Goal: Information Seeking & Learning: Stay updated

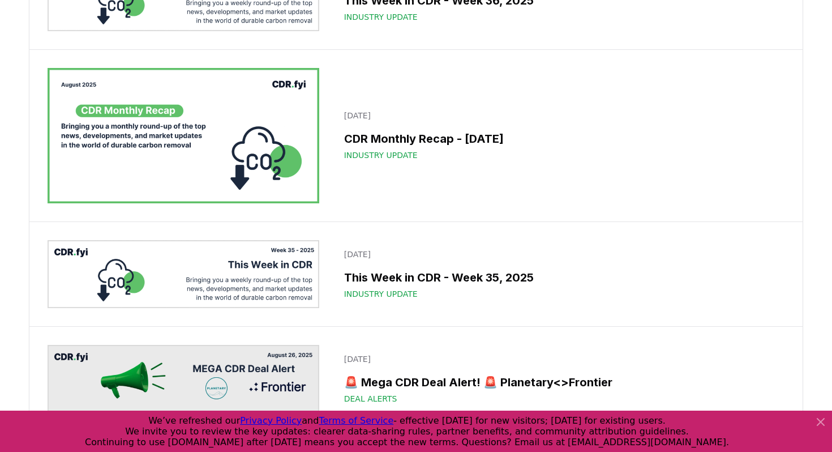
scroll to position [592, 0]
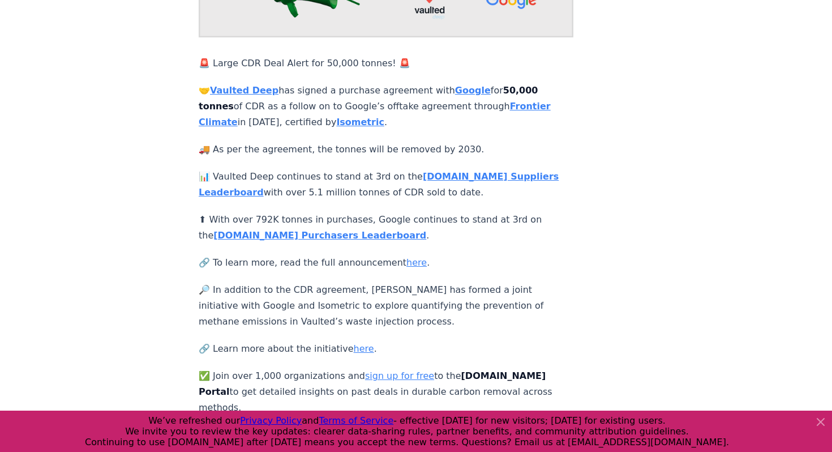
scroll to position [200, 0]
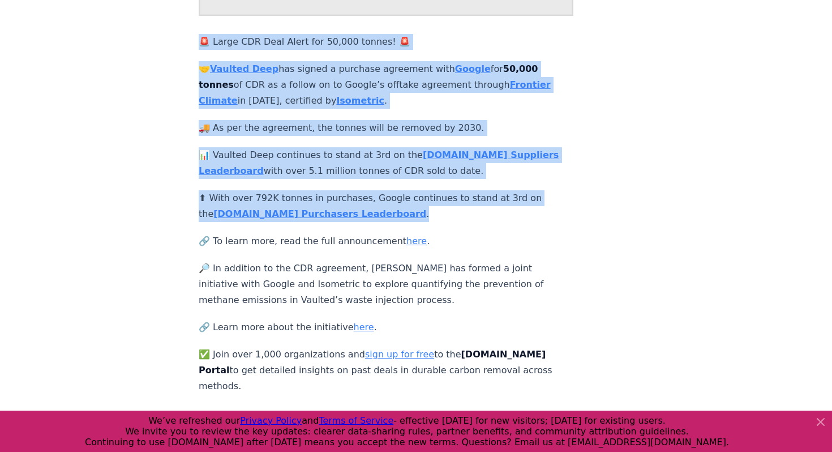
drag, startPoint x: 338, startPoint y: 211, endPoint x: 181, endPoint y: 32, distance: 238.3
click at [181, 30] on div "September 17, 2025 🚨 Large CDR Deal Alert! 🚨 Vaulted Deep<>Google 🚨 Large CDR D…" at bounding box center [416, 117] width 793 height 553
click at [288, 39] on p "🚨 Large CDR Deal Alert for 50,000 tonnes! 🚨" at bounding box center [386, 42] width 375 height 16
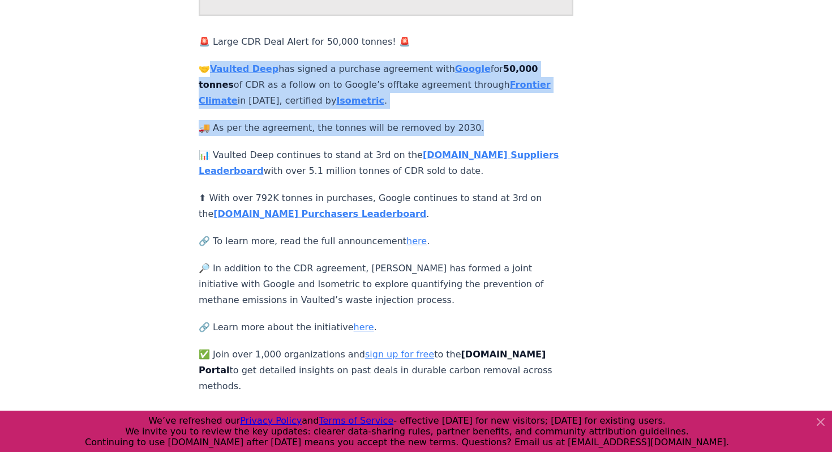
drag, startPoint x: 459, startPoint y: 132, endPoint x: 211, endPoint y: 70, distance: 255.7
click at [211, 70] on div "🚨 Large CDR Deal Alert for 50,000 tonnes! 🚨 🤝 Vaulted Deep has signed a purchas…" at bounding box center [386, 158] width 375 height 472
copy div "Vaulted Deep has signed a purchase agreement with Google for 50,000 tonnes of C…"
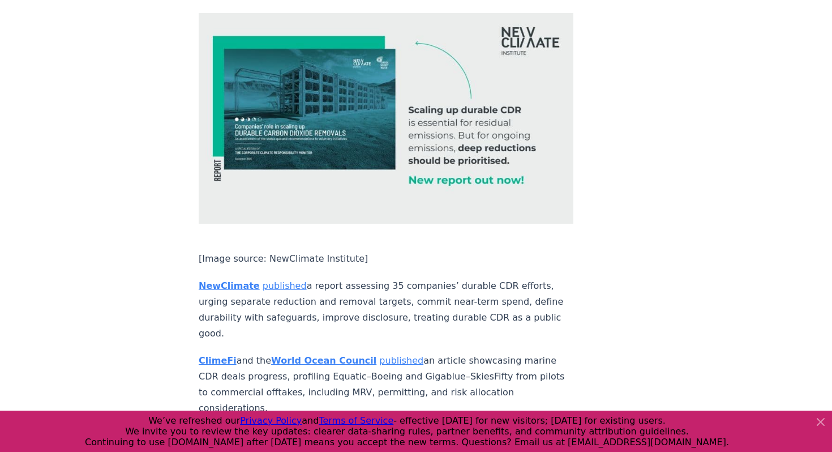
scroll to position [2977, 0]
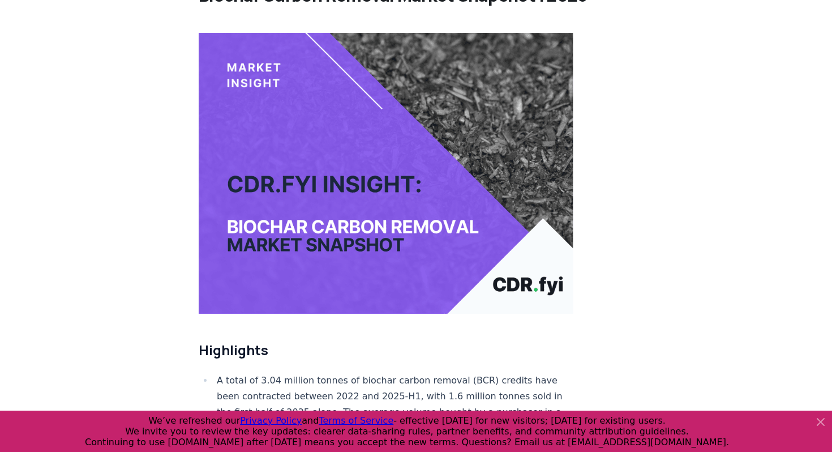
scroll to position [1321, 0]
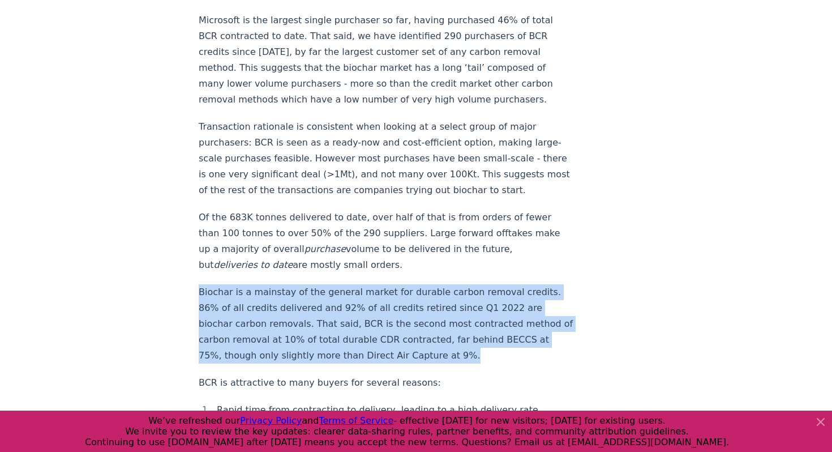
drag, startPoint x: 312, startPoint y: 285, endPoint x: 194, endPoint y: 222, distance: 134.2
copy p "Biochar is a mainstay of the general market for durable carbon removal credits.…"
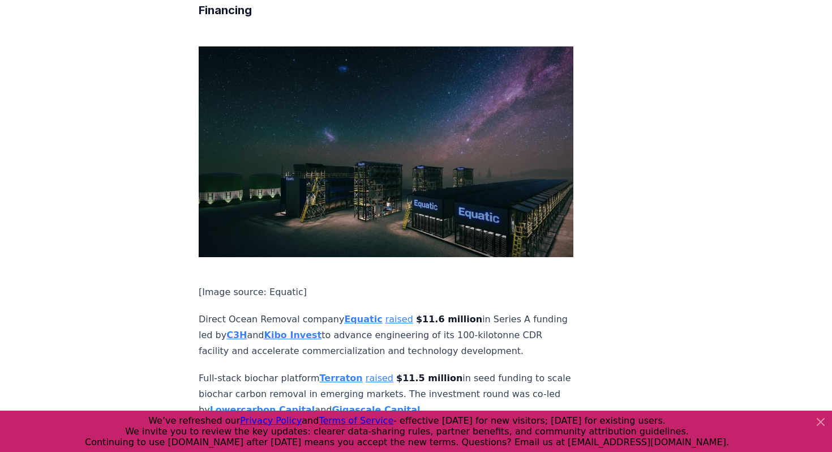
scroll to position [2693, 0]
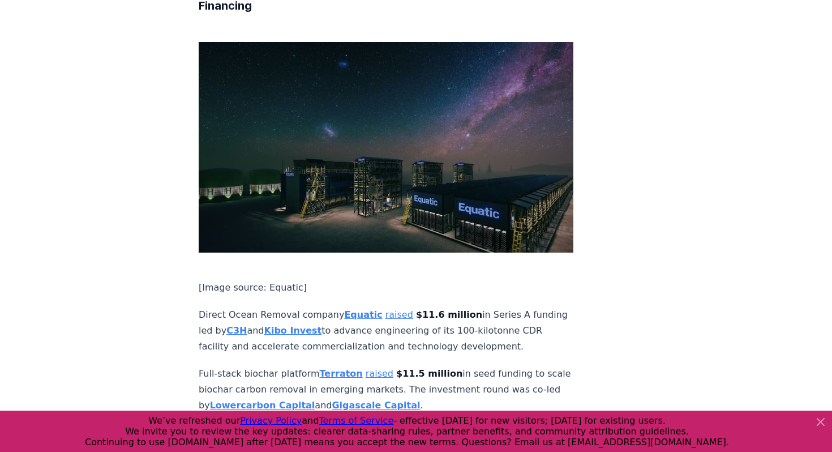
drag, startPoint x: 447, startPoint y: 119, endPoint x: 196, endPoint y: 84, distance: 253.2
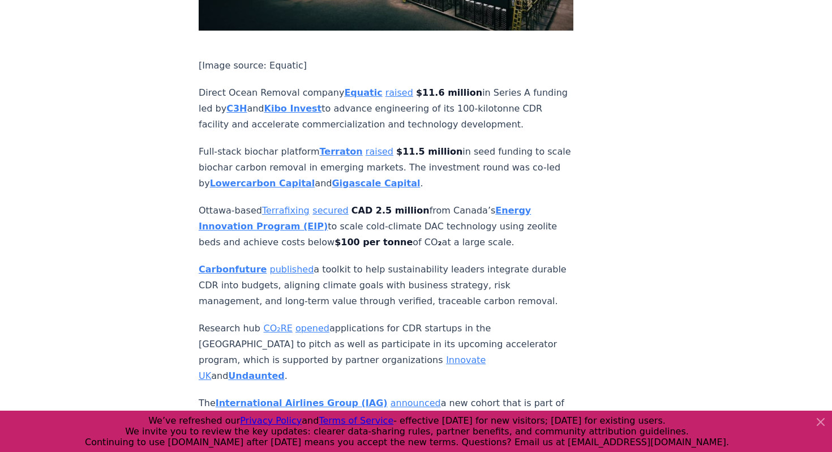
scroll to position [2919, 0]
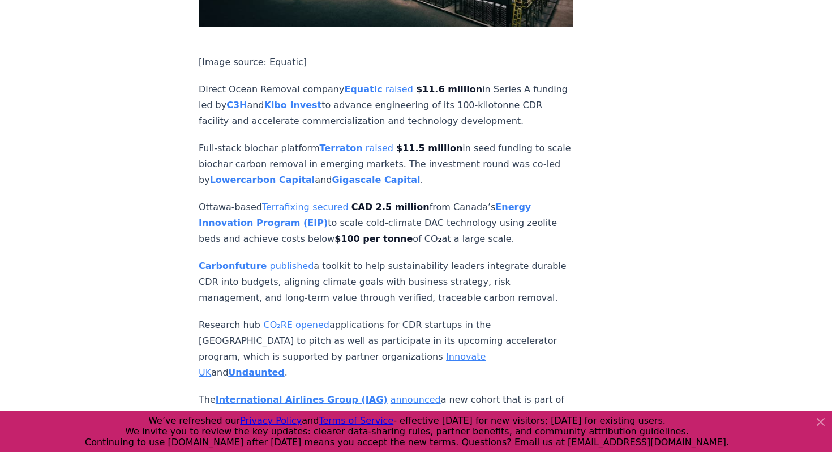
drag, startPoint x: 416, startPoint y: 69, endPoint x: 203, endPoint y: 38, distance: 214.6
click at [203, 258] on p "Carbonfuture published a toolkit to help sustainability leaders integrate durab…" at bounding box center [386, 282] width 375 height 48
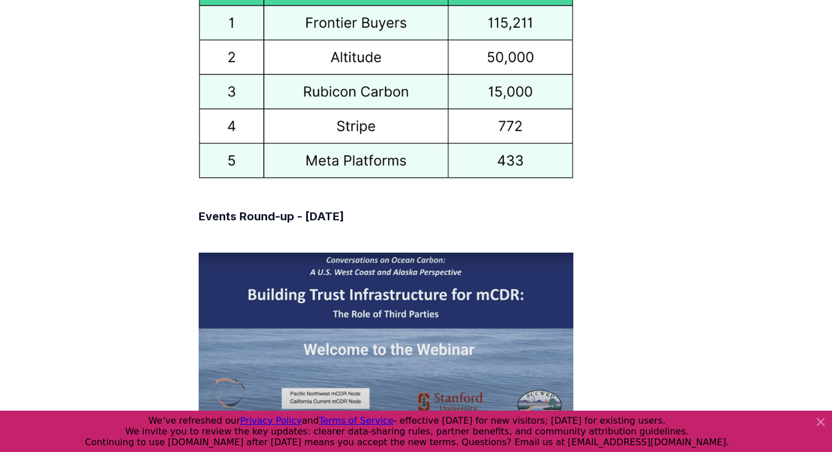
scroll to position [5872, 0]
